Goal: Information Seeking & Learning: Understand process/instructions

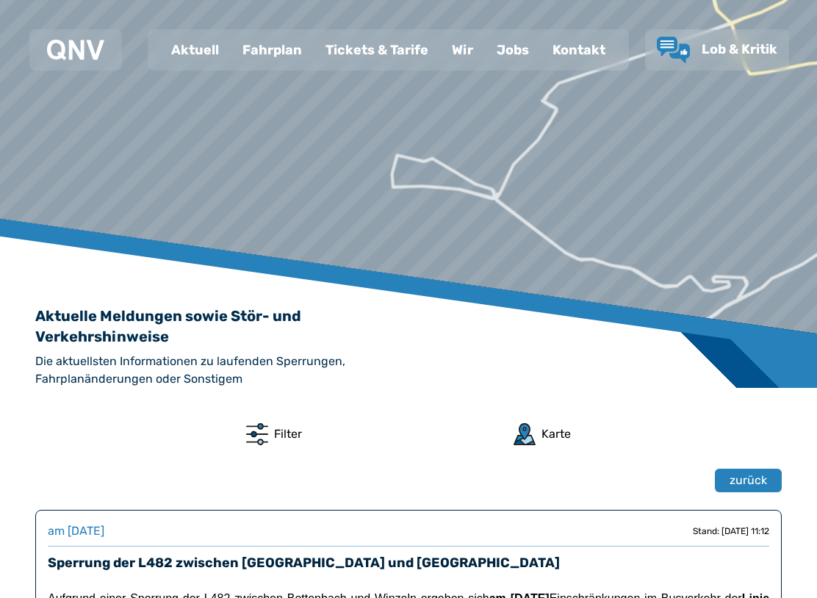
scroll to position [68, 0]
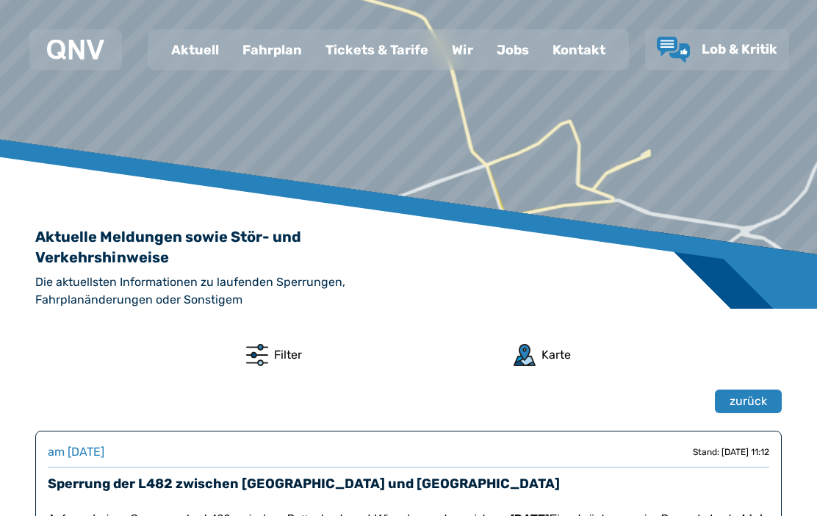
scroll to position [0, 0]
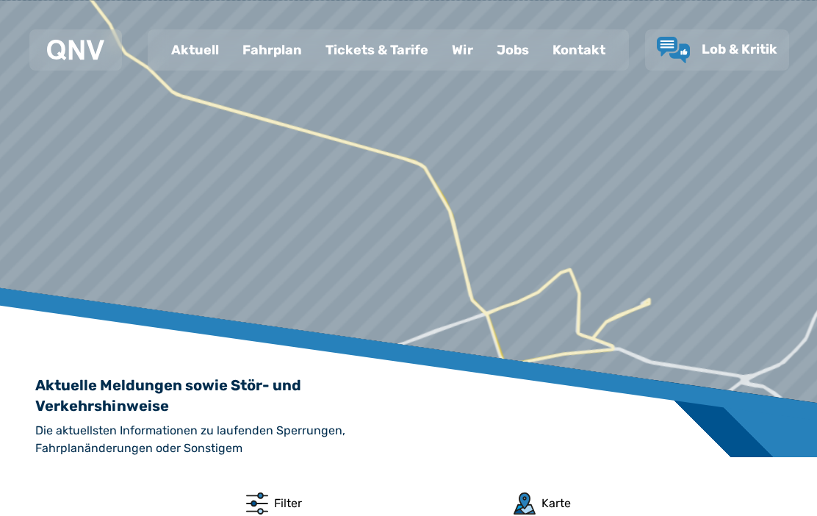
click at [273, 54] on div "Fahrplan" at bounding box center [272, 50] width 83 height 38
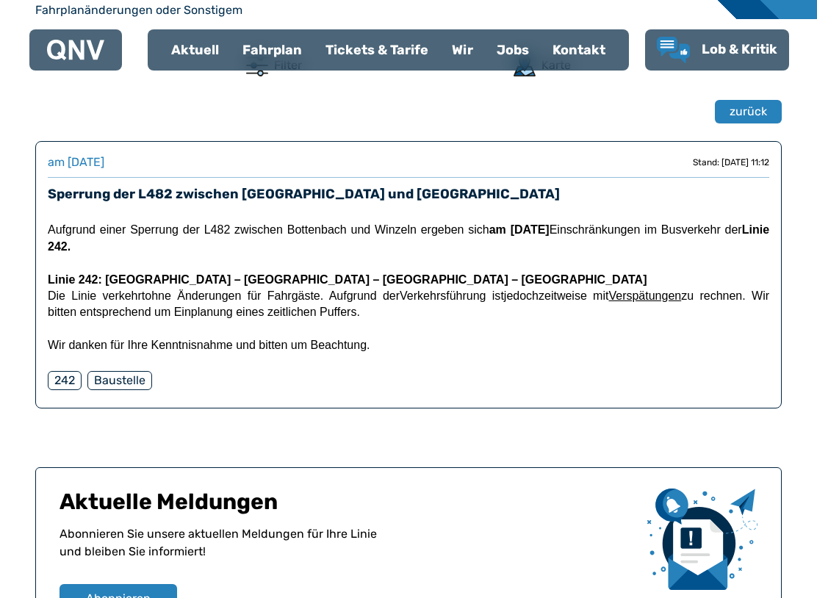
scroll to position [432, 0]
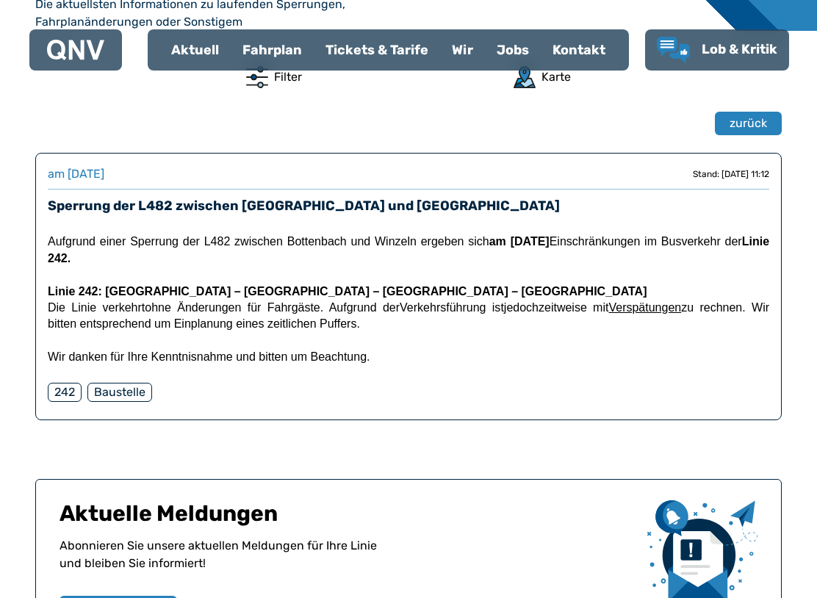
click at [71, 399] on div "242" at bounding box center [65, 392] width 34 height 19
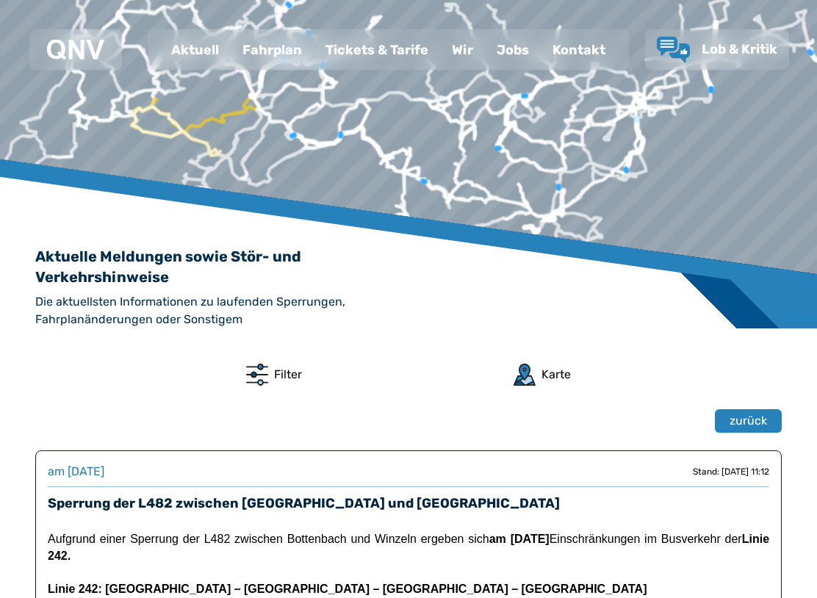
scroll to position [131, 0]
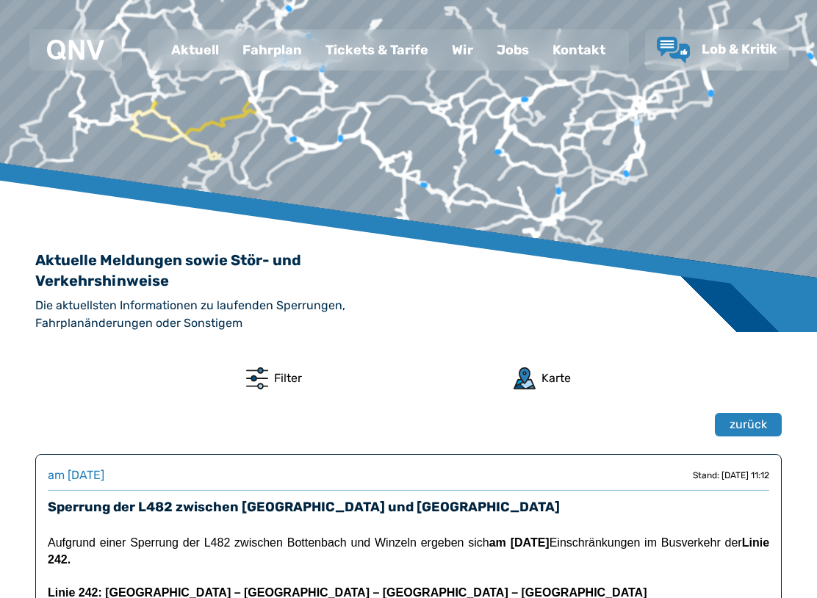
click at [275, 383] on div "Filter" at bounding box center [288, 378] width 28 height 18
select select "*"
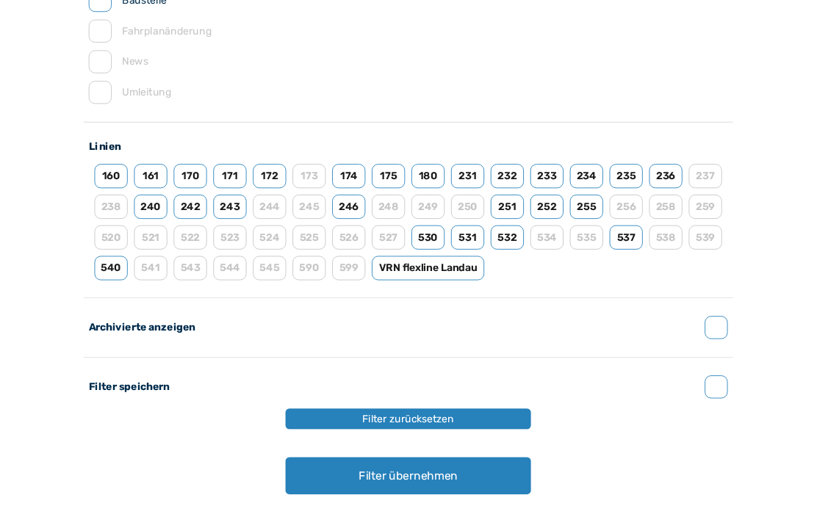
scroll to position [414, 0]
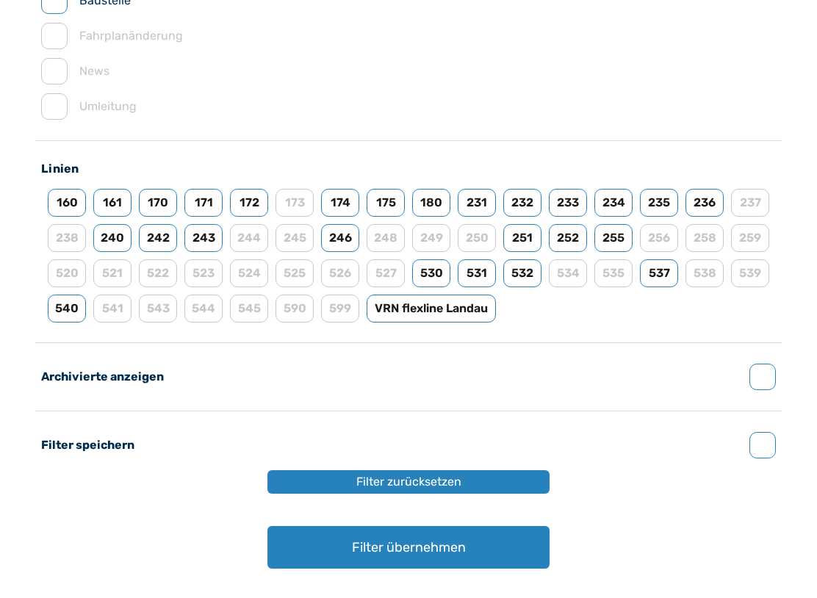
click at [422, 515] on button "Filter übernehmen" at bounding box center [408, 547] width 282 height 43
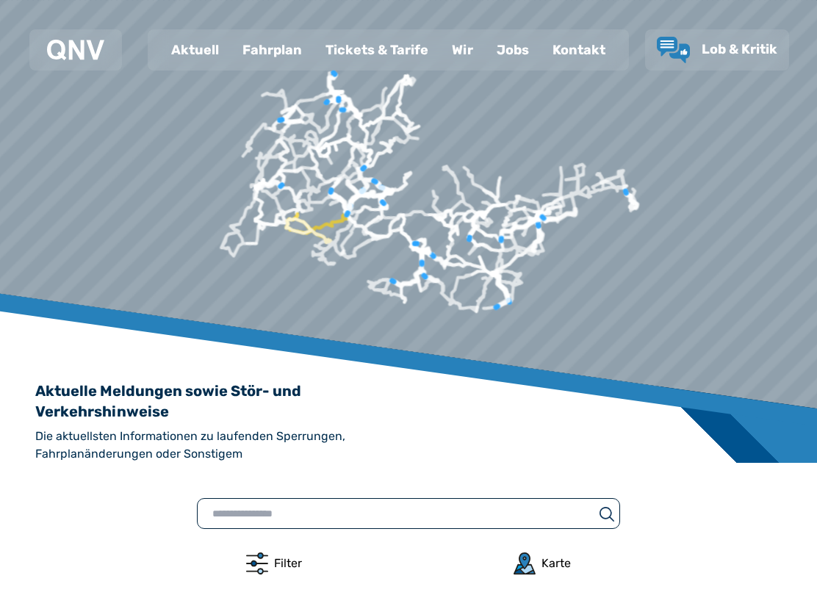
click at [581, 515] on div "Filter Karte" at bounding box center [408, 563] width 746 height 22
click at [549, 515] on div "Karte" at bounding box center [555, 564] width 29 height 18
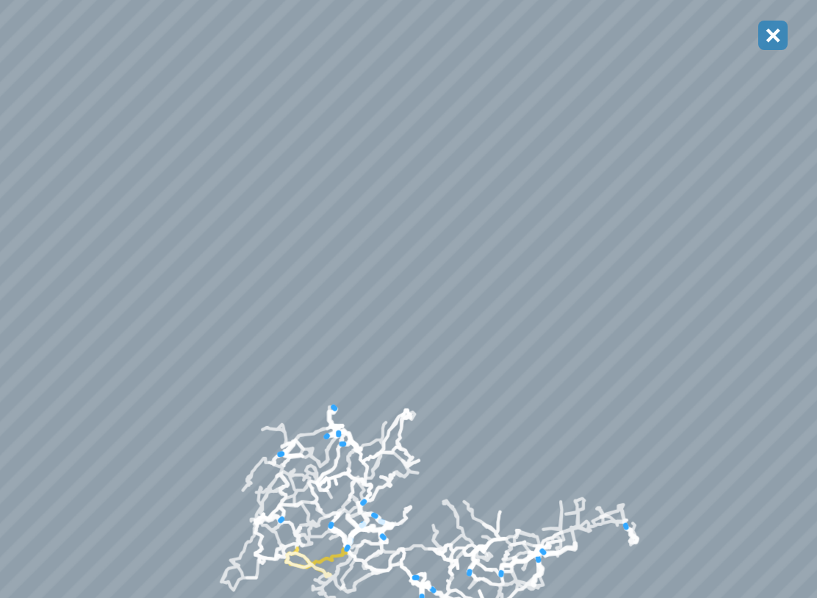
click at [779, 38] on icon "button" at bounding box center [772, 35] width 15 height 15
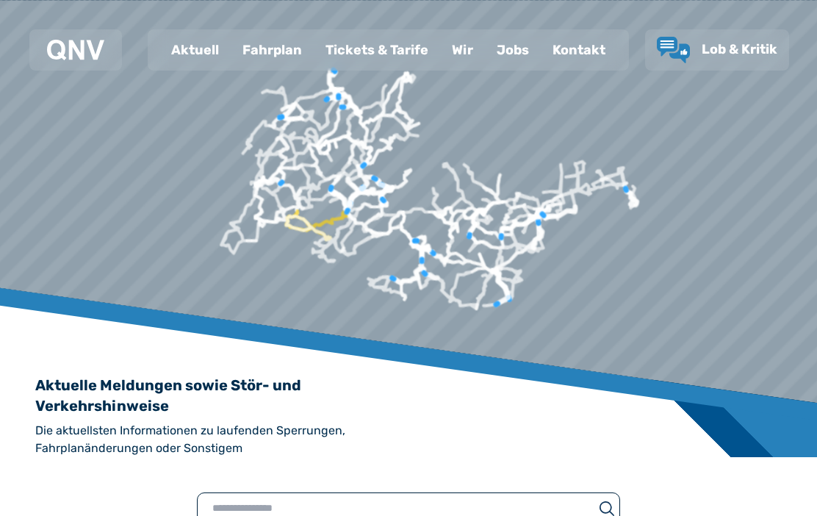
click at [280, 41] on div "Fahrplan" at bounding box center [272, 50] width 83 height 38
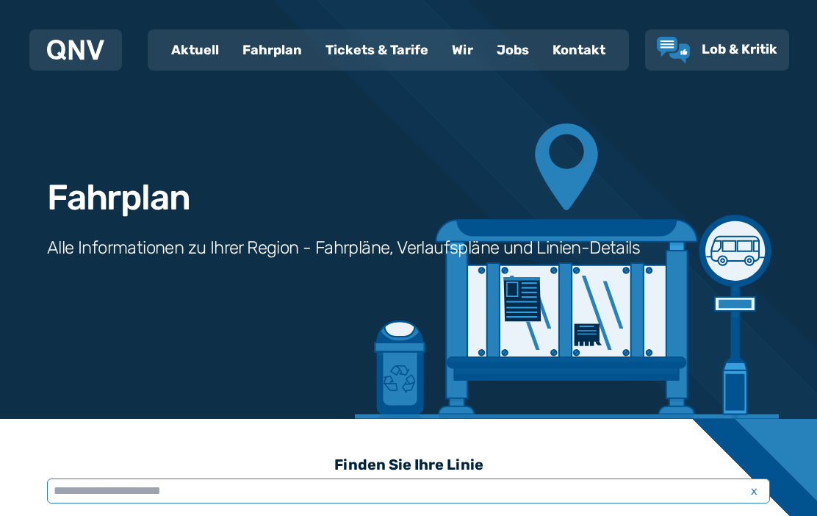
click at [430, 495] on input "text" at bounding box center [408, 490] width 723 height 25
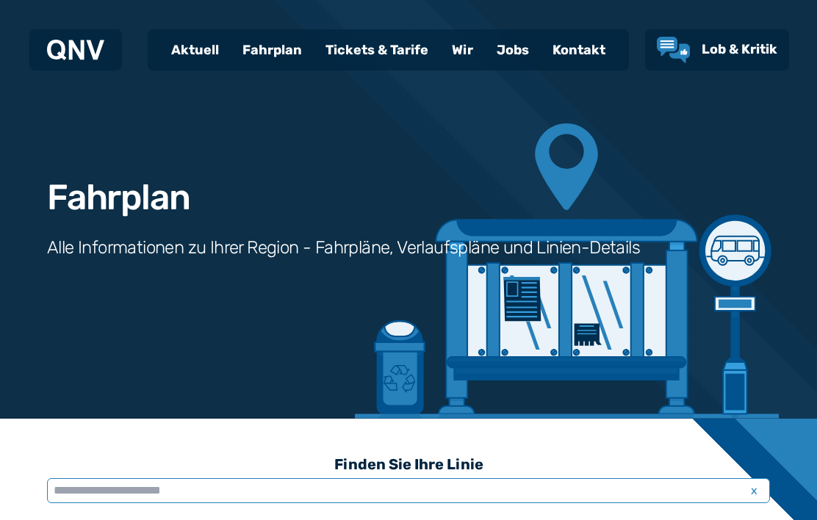
scroll to position [99, 0]
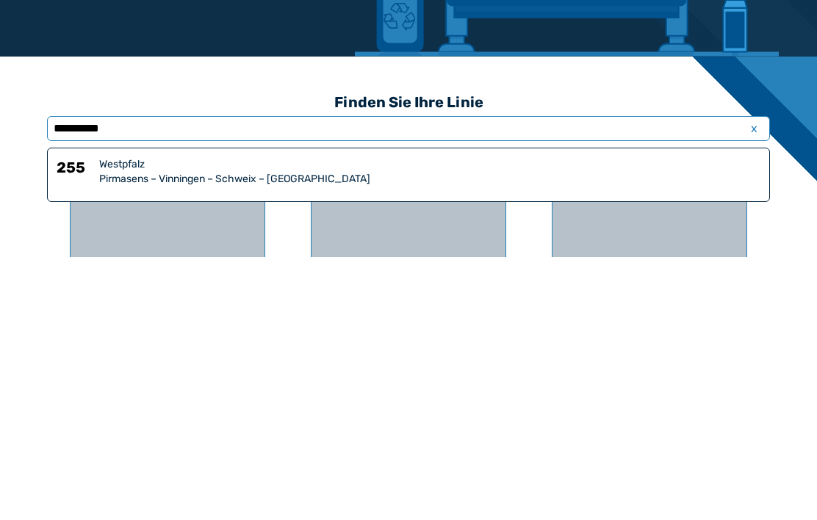
type input "*********"
click at [205, 435] on div "Pirmasens – Vinningen – Schweix – [GEOGRAPHIC_DATA]" at bounding box center [429, 442] width 661 height 15
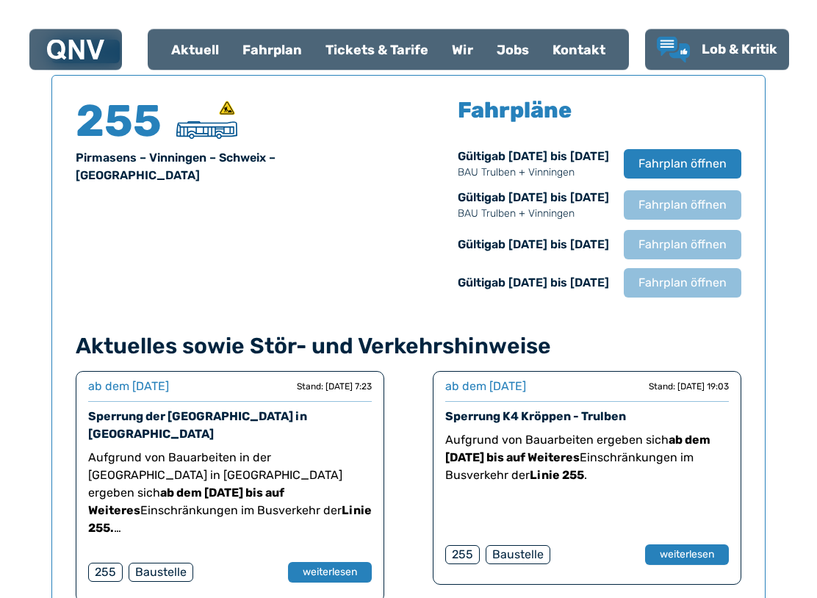
scroll to position [967, 0]
click at [258, 449] on p "Aufgrund von Bauarbeiten in der [GEOGRAPHIC_DATA] in [GEOGRAPHIC_DATA] ergeben …" at bounding box center [230, 493] width 284 height 88
click at [255, 464] on p "Aufgrund von Bauarbeiten in der [GEOGRAPHIC_DATA] in [GEOGRAPHIC_DATA] ergeben …" at bounding box center [230, 493] width 284 height 88
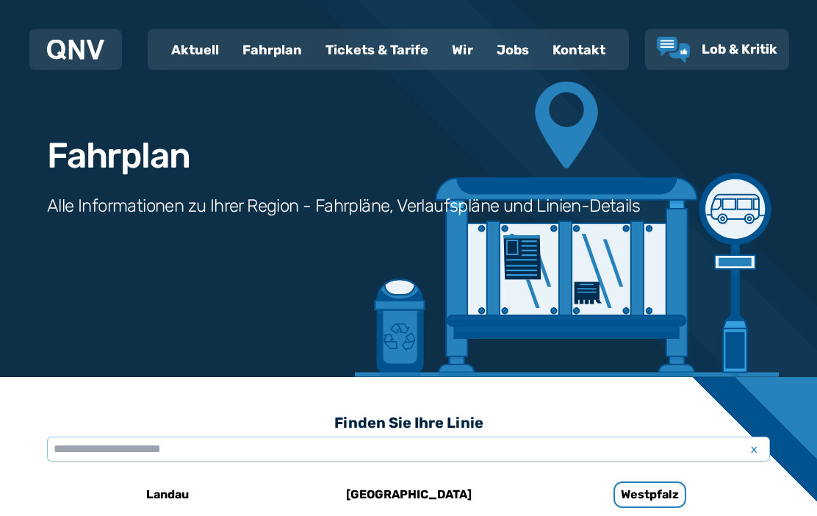
scroll to position [0, 0]
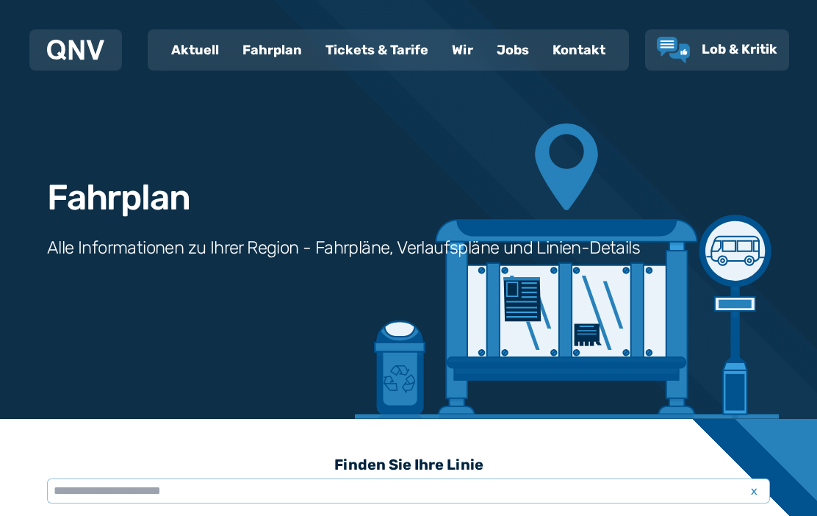
click at [195, 54] on div "Aktuell" at bounding box center [194, 50] width 71 height 38
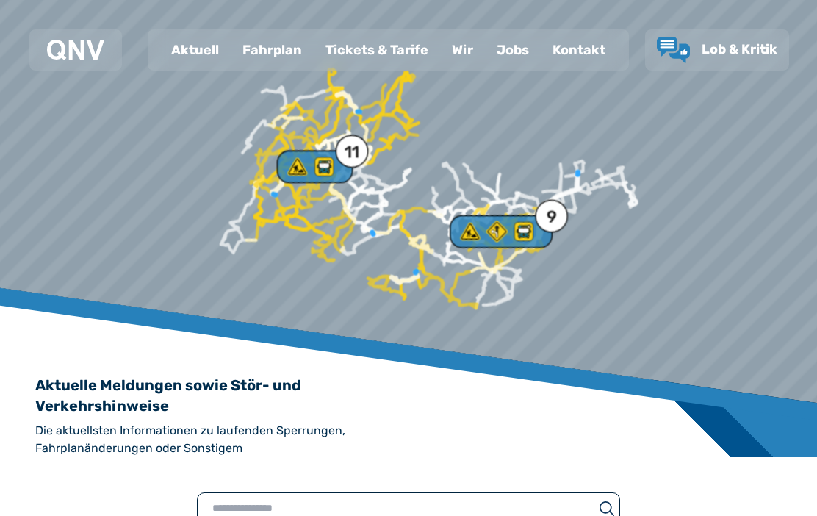
click at [275, 48] on div "Fahrplan" at bounding box center [272, 50] width 83 height 38
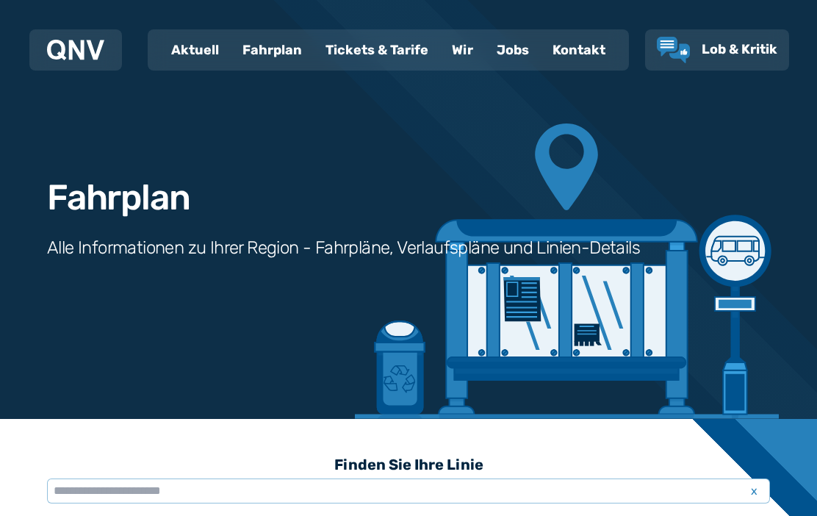
click at [383, 47] on div "Tickets & Tarife" at bounding box center [377, 50] width 126 height 38
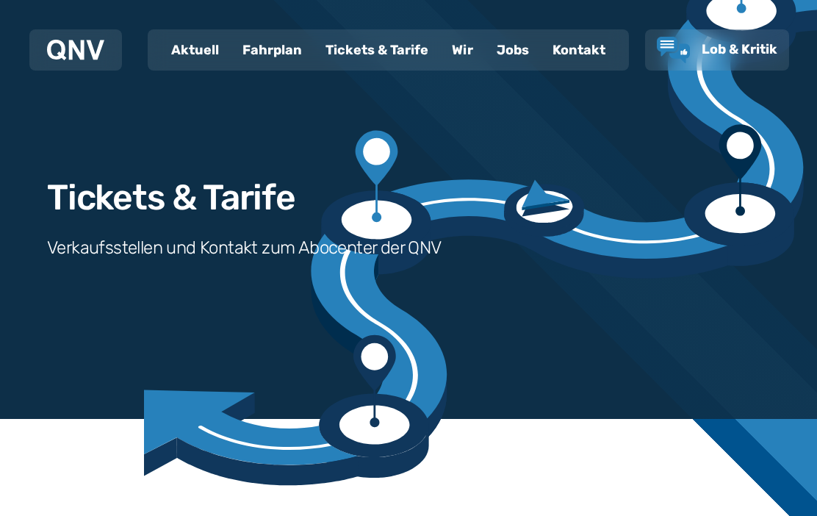
click at [464, 54] on div "Wir" at bounding box center [462, 50] width 45 height 38
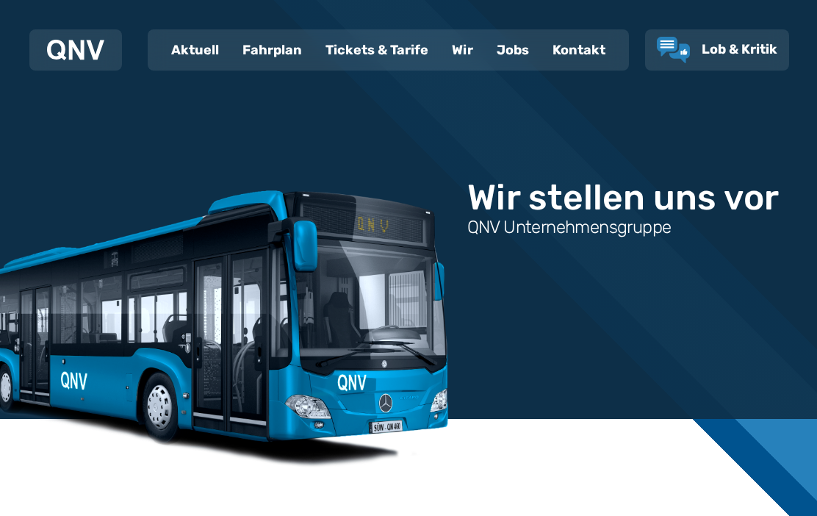
click at [510, 54] on div "Jobs" at bounding box center [513, 50] width 56 height 38
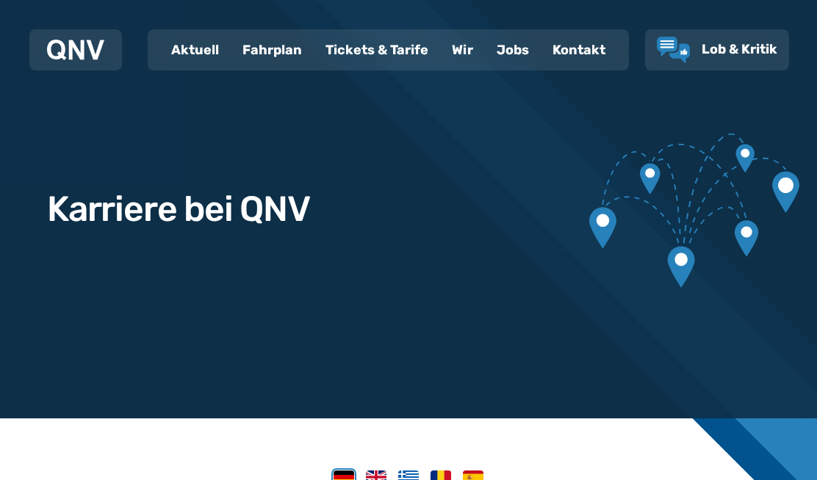
click at [88, 48] on img at bounding box center [75, 50] width 57 height 21
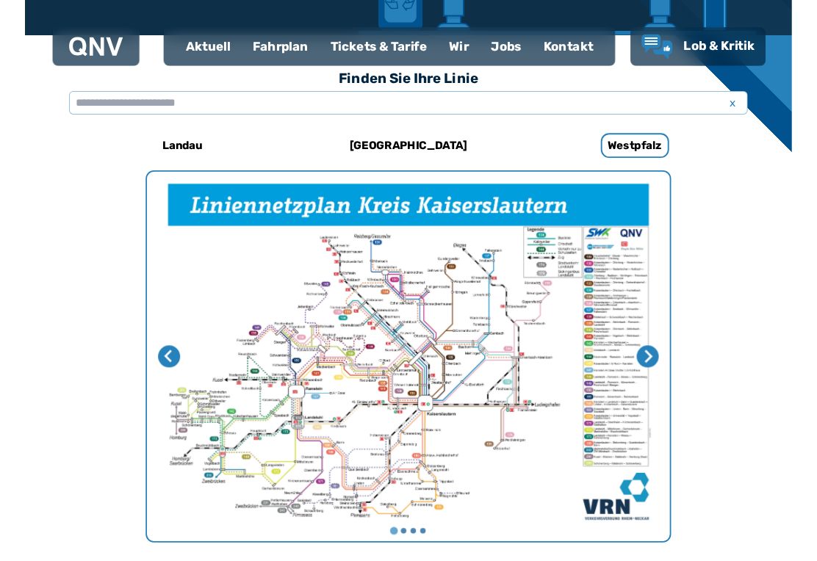
scroll to position [382, 0]
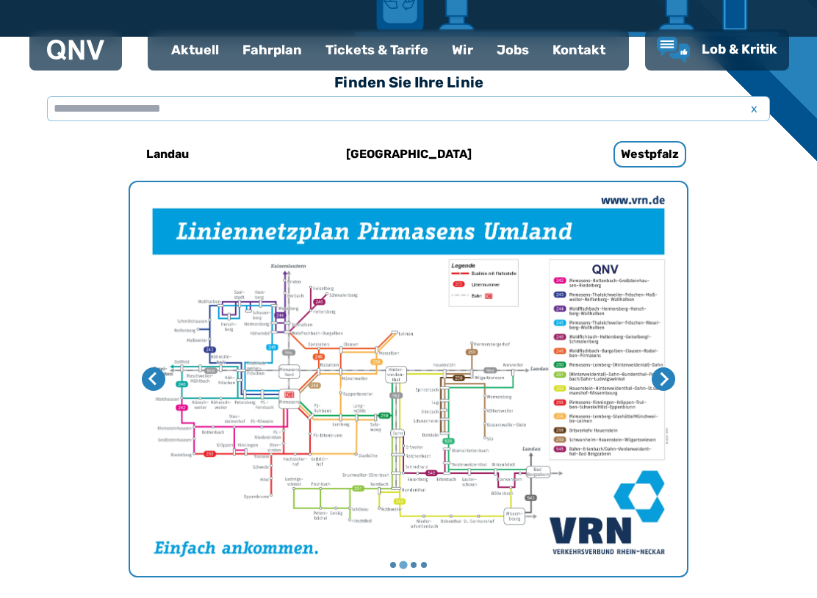
click at [497, 414] on img "2 von 4" at bounding box center [408, 379] width 557 height 394
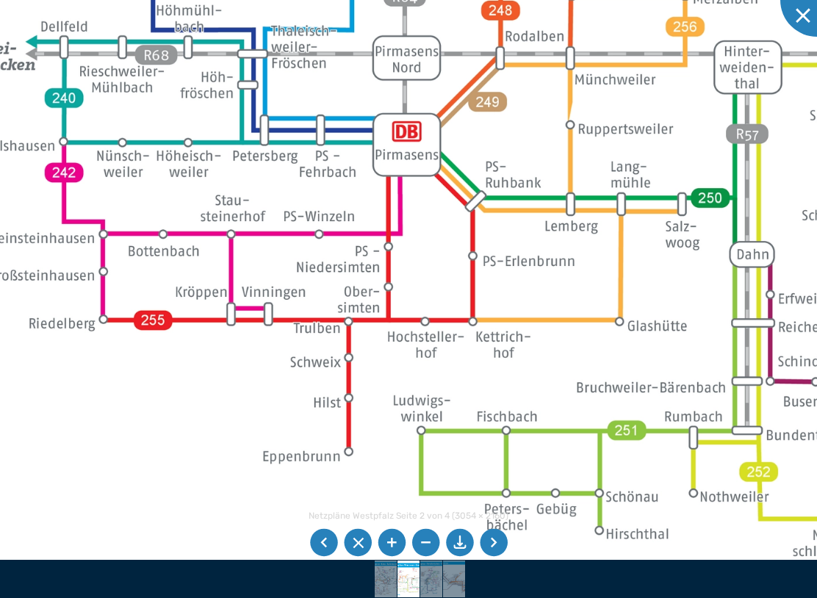
click at [232, 264] on img at bounding box center [786, 81] width 1775 height 1256
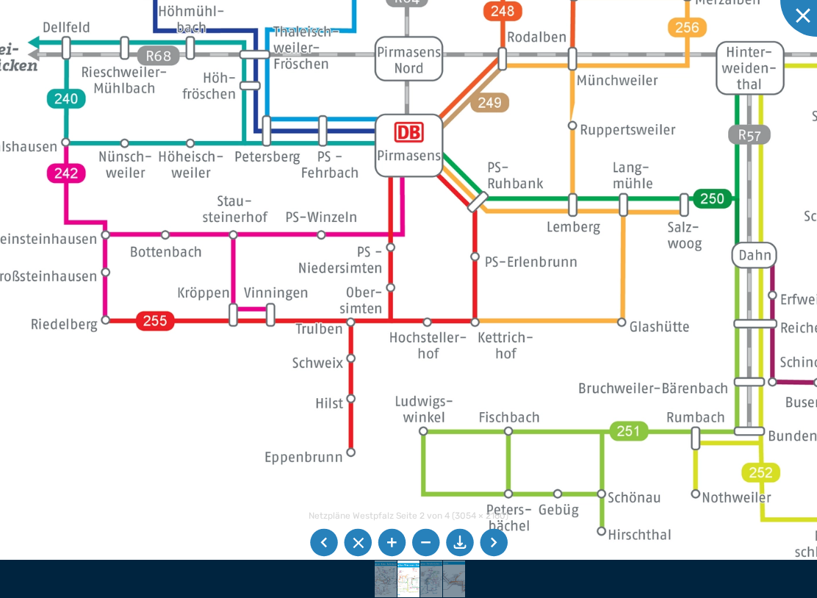
click at [241, 269] on img at bounding box center [788, 82] width 1775 height 1256
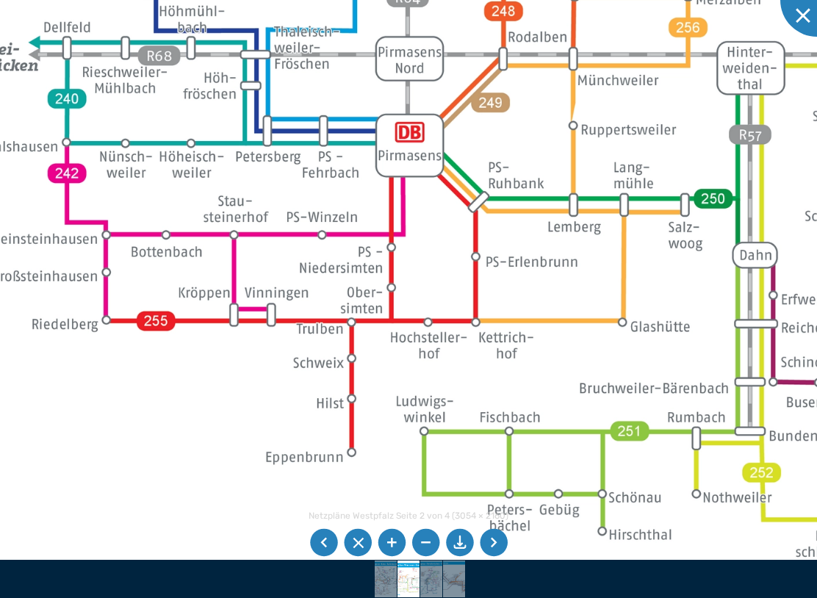
click at [252, 271] on img at bounding box center [789, 82] width 1775 height 1256
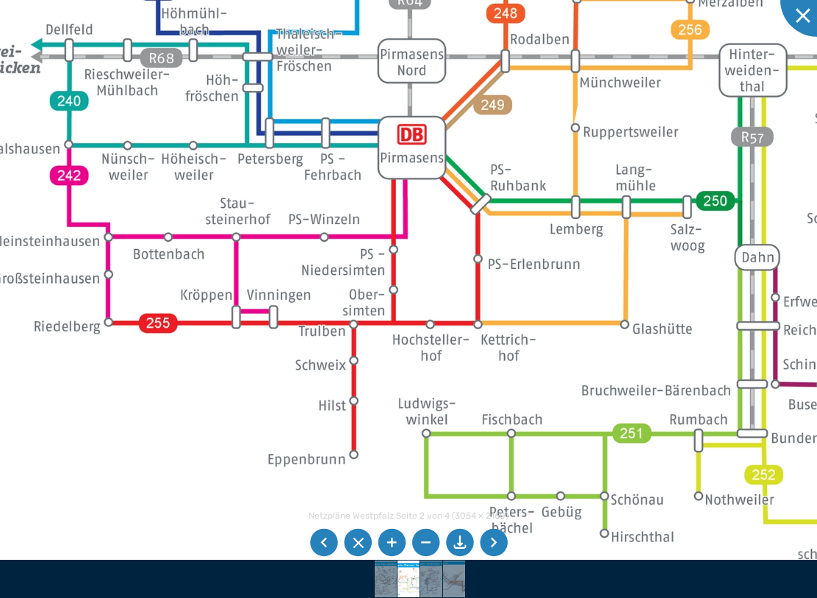
click at [235, 278] on img at bounding box center [791, 84] width 1775 height 1256
click at [239, 268] on img at bounding box center [791, 84] width 1775 height 1256
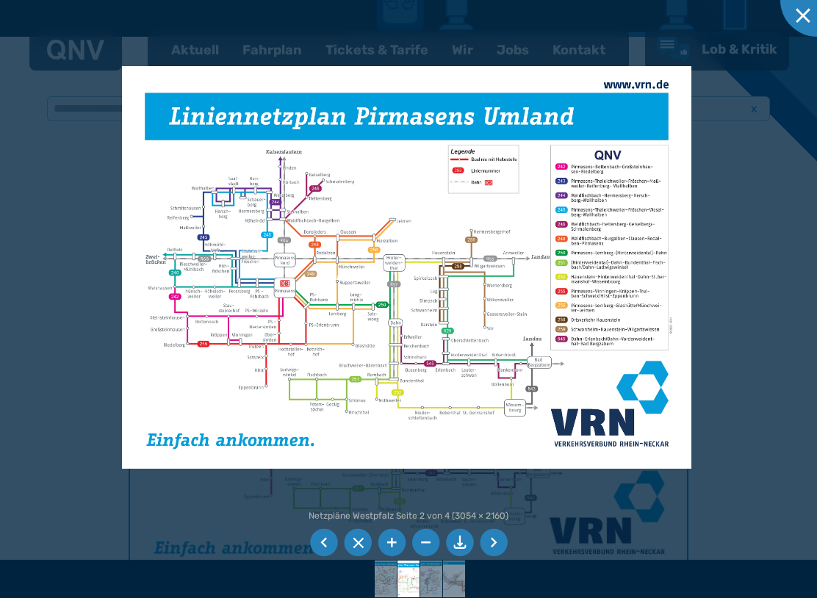
click at [466, 289] on img at bounding box center [406, 267] width 569 height 403
click at [502, 515] on li at bounding box center [494, 543] width 28 height 28
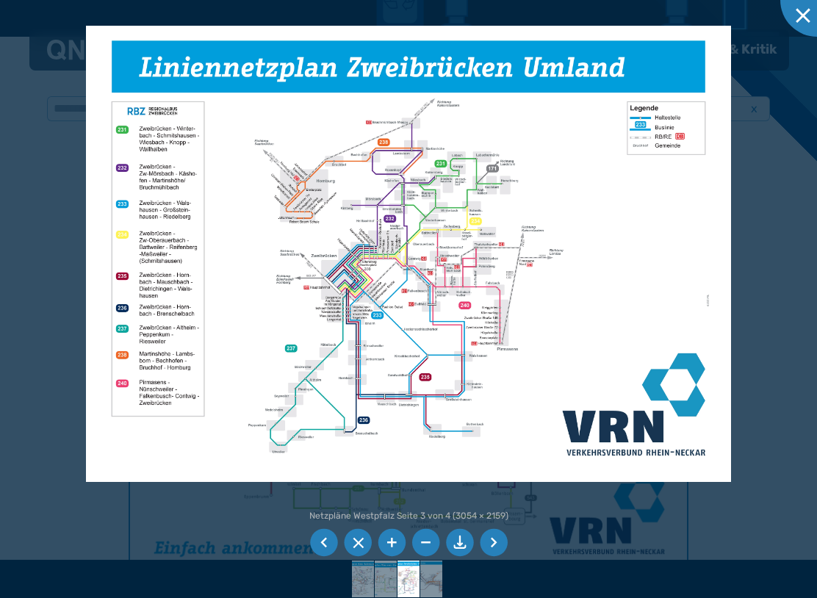
click at [326, 515] on li at bounding box center [324, 543] width 28 height 28
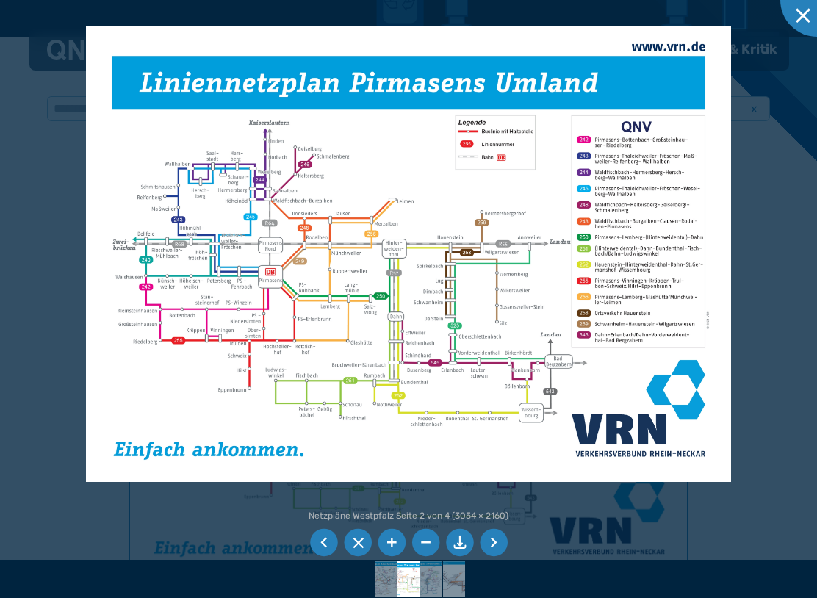
click at [400, 515] on li at bounding box center [392, 543] width 28 height 28
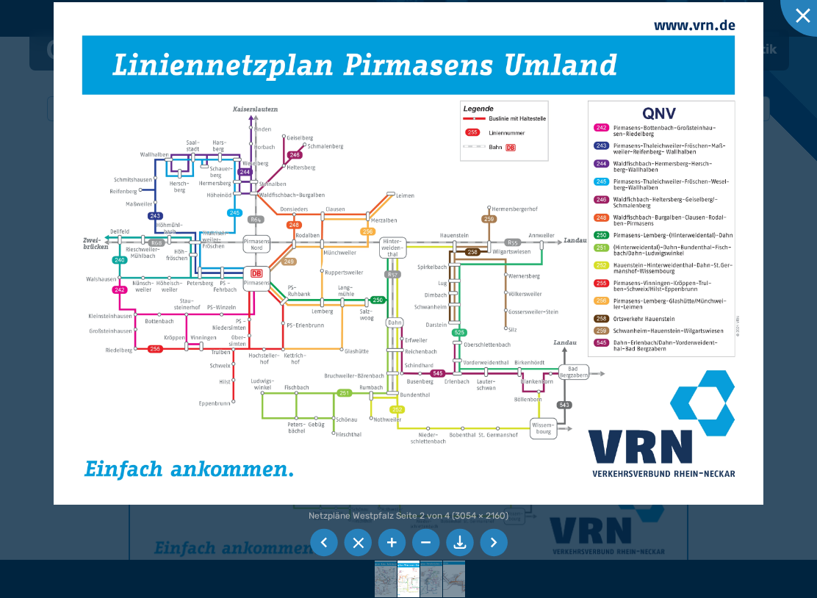
click at [403, 515] on li at bounding box center [392, 543] width 28 height 28
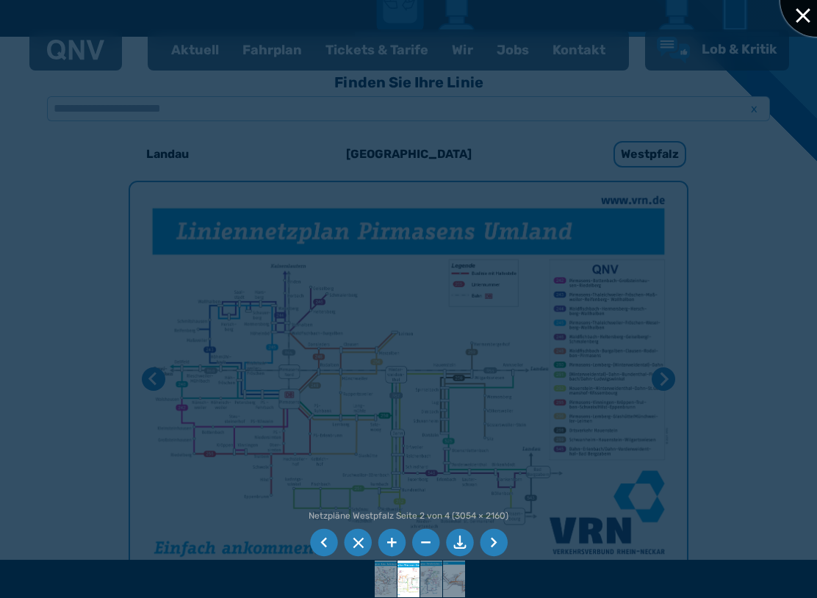
click at [799, 29] on div at bounding box center [816, -1] width 73 height 73
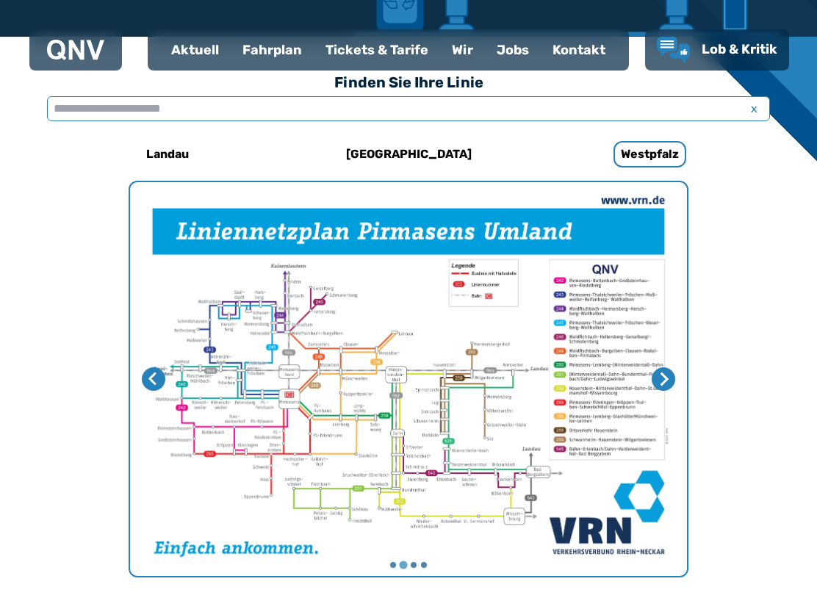
click at [162, 110] on input "text" at bounding box center [408, 108] width 723 height 25
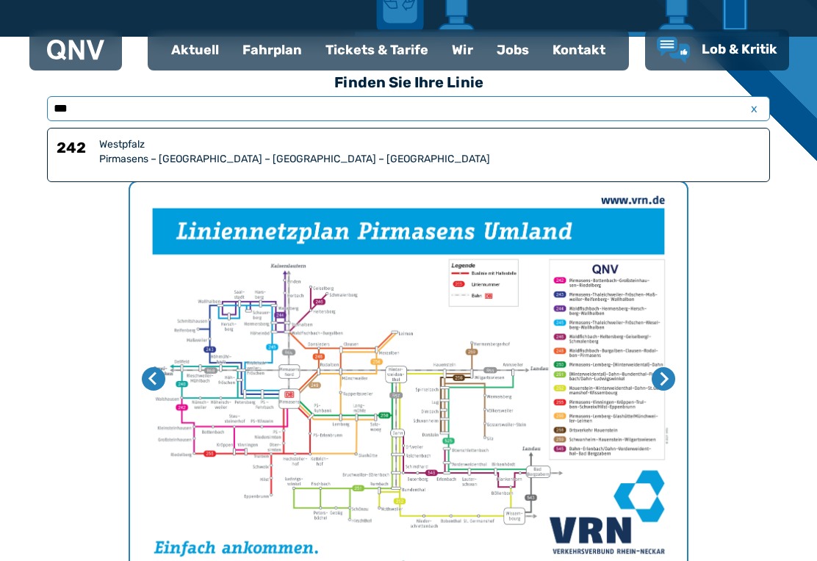
type input "***"
click at [329, 159] on div "Pirmasens – [GEOGRAPHIC_DATA] – [GEOGRAPHIC_DATA] – [GEOGRAPHIC_DATA]" at bounding box center [429, 159] width 661 height 15
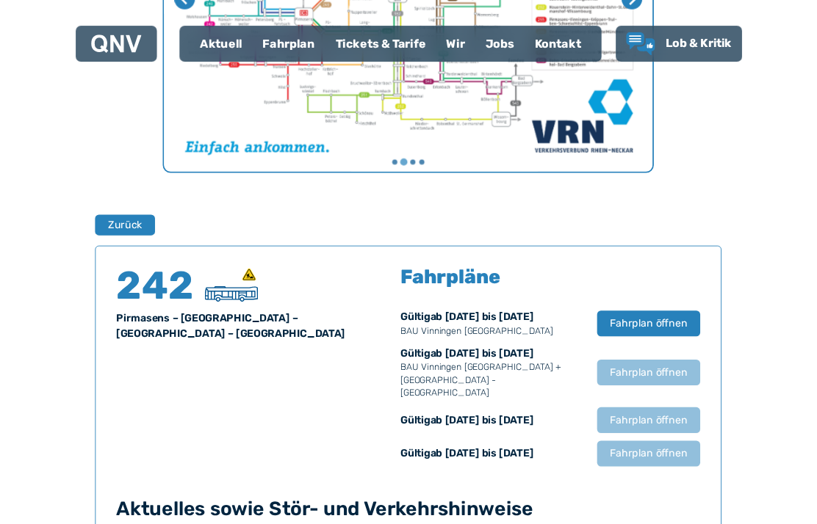
scroll to position [968, 0]
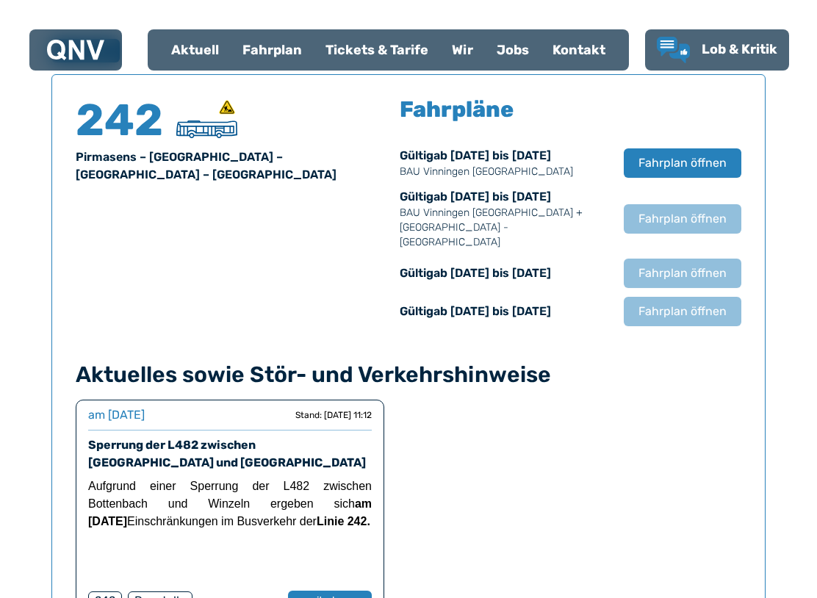
click at [674, 164] on span "Fahrplan öffnen" at bounding box center [682, 163] width 88 height 18
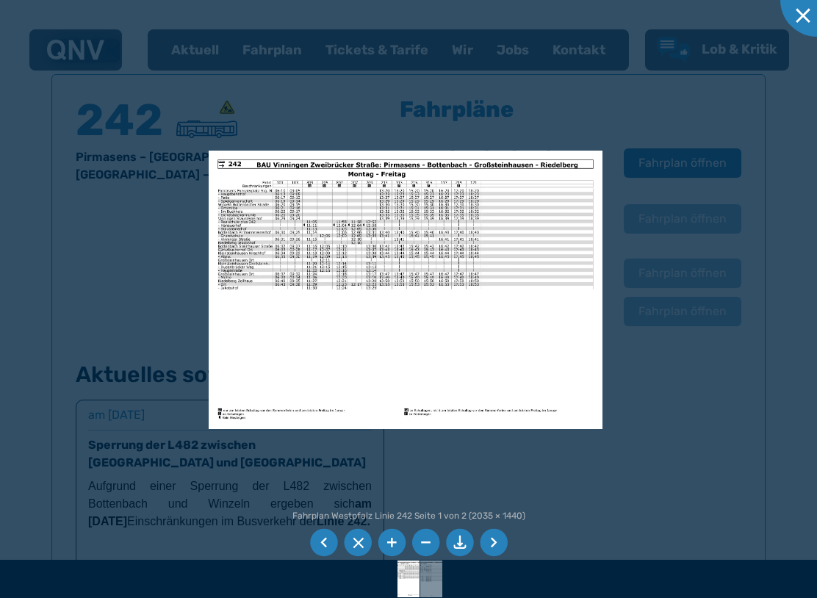
click at [460, 292] on img at bounding box center [406, 290] width 394 height 278
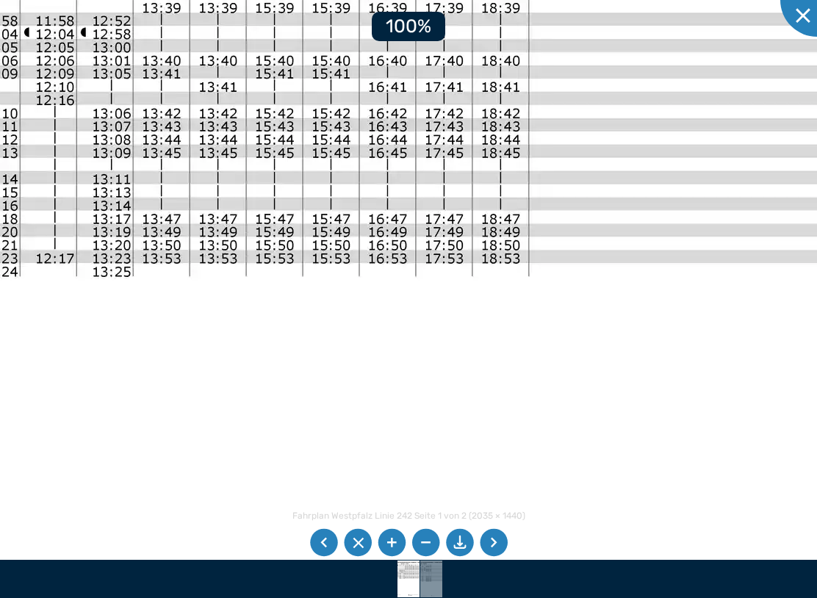
click at [464, 286] on img at bounding box center [242, 279] width 1495 height 1058
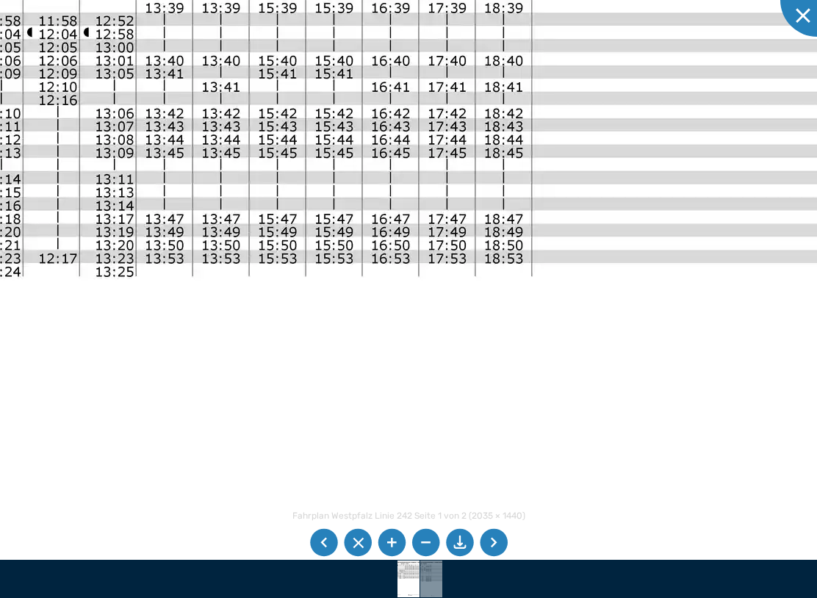
click at [493, 515] on li at bounding box center [494, 543] width 28 height 28
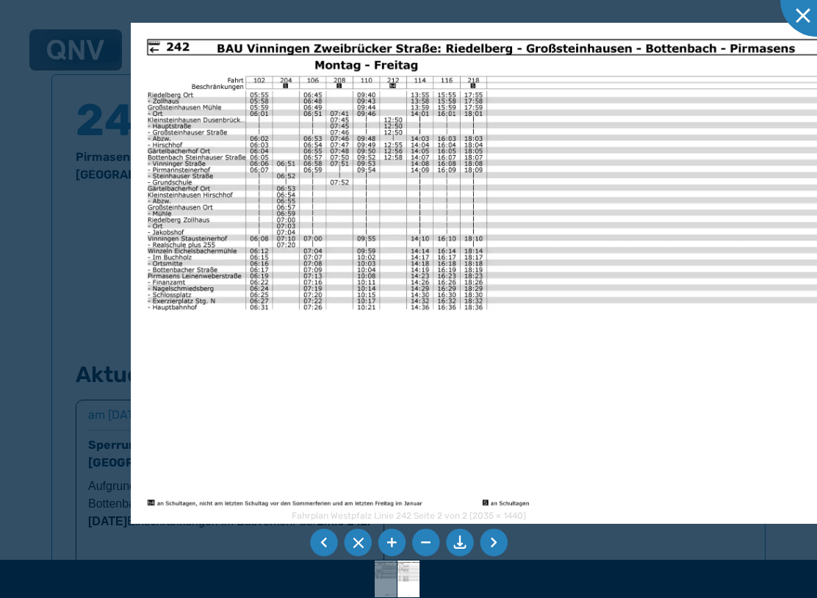
click at [547, 345] on img at bounding box center [485, 273] width 708 height 501
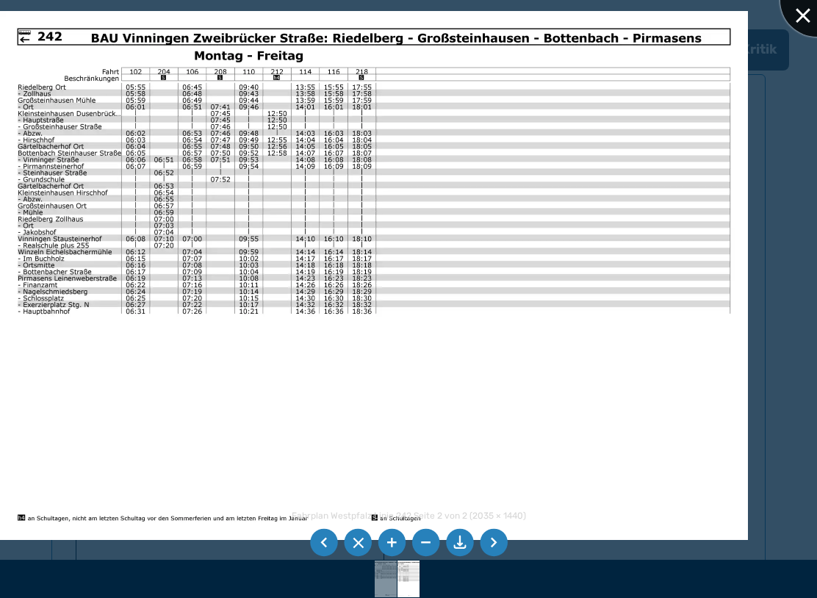
click at [798, 18] on div at bounding box center [816, -1] width 73 height 73
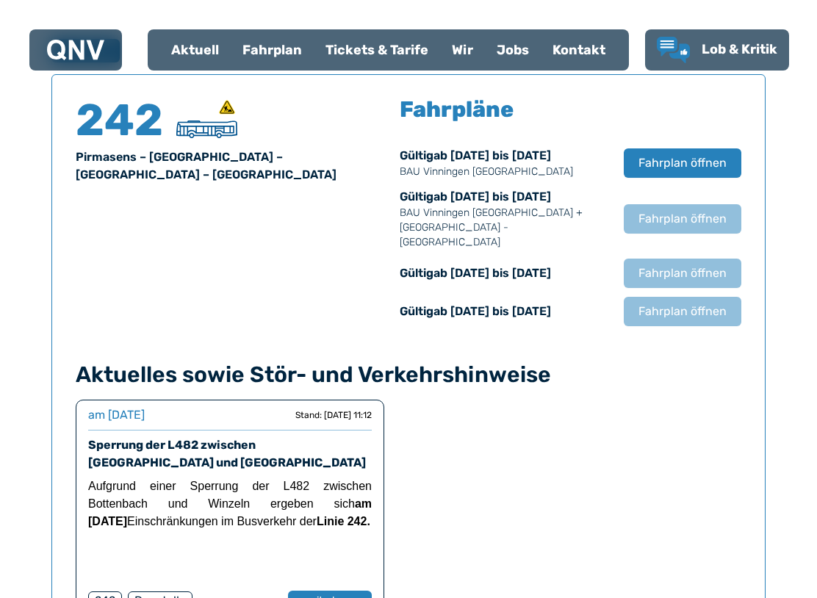
click at [682, 210] on span "Fahrplan öffnen" at bounding box center [682, 219] width 88 height 18
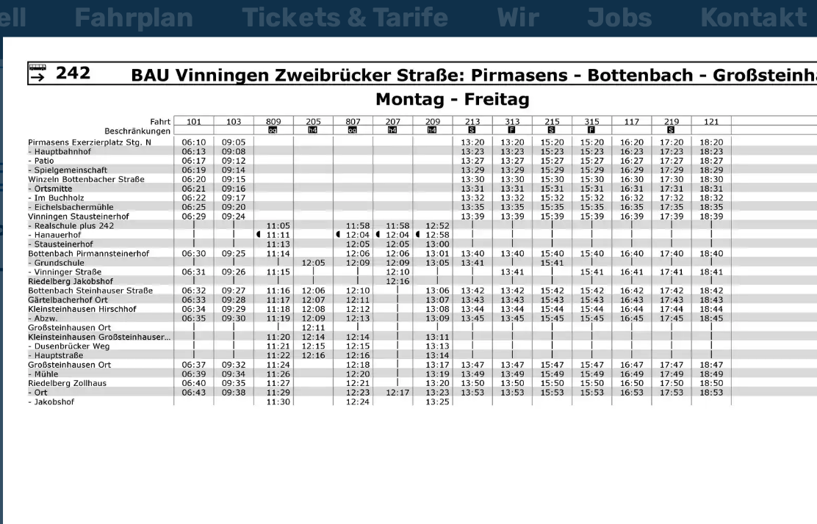
click at [404, 188] on img at bounding box center [468, 243] width 522 height 369
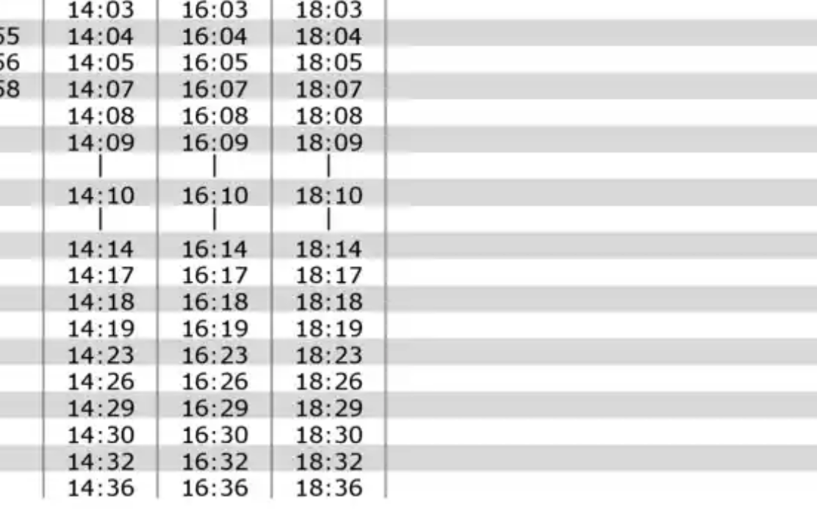
click at [340, 186] on img at bounding box center [392, 320] width 1495 height 1058
click at [338, 186] on img at bounding box center [392, 320] width 1495 height 1058
